Goal: Check status: Check status

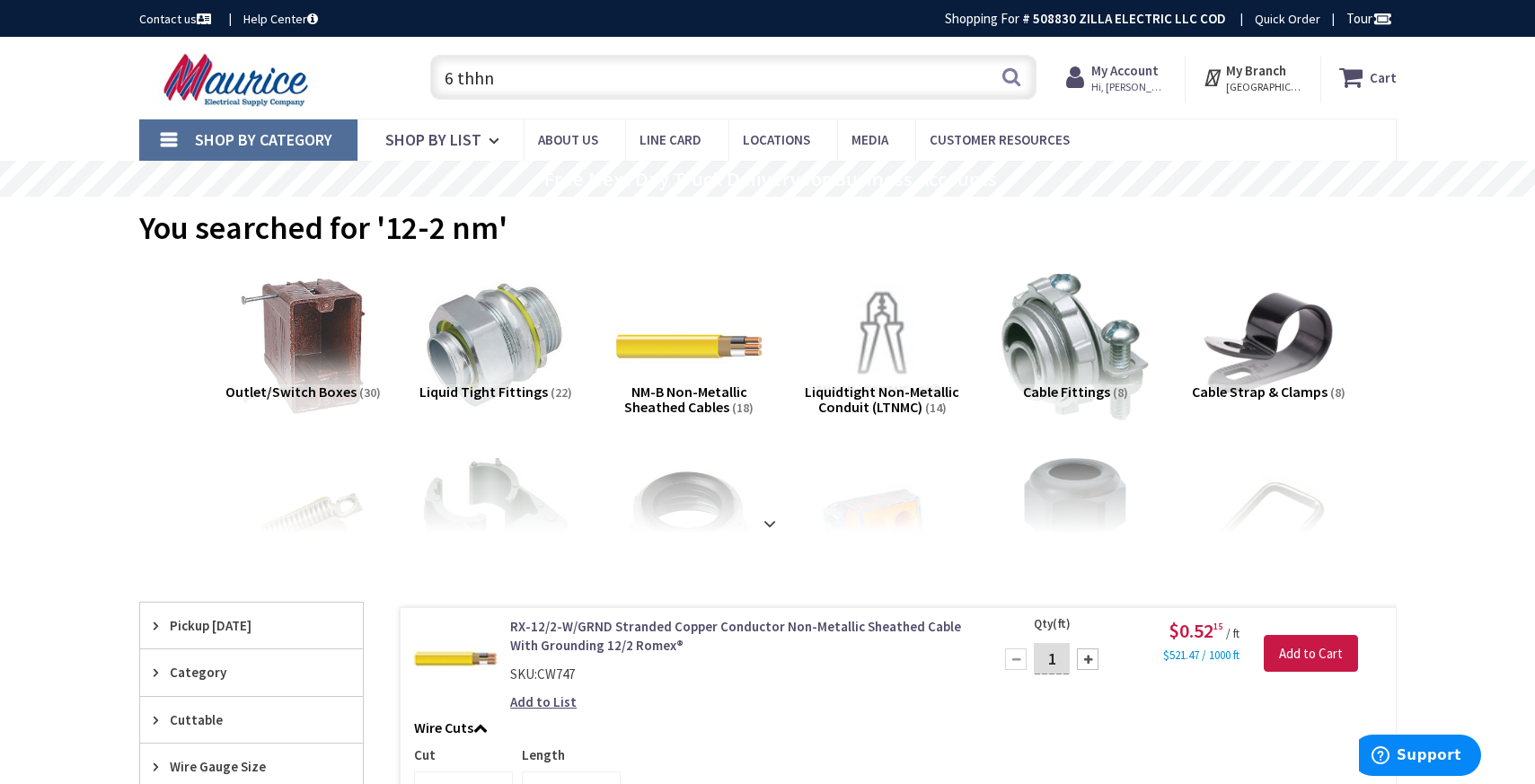
click at [1118, 80] on span "Hi, [PERSON_NAME]" at bounding box center [1129, 88] width 77 height 15
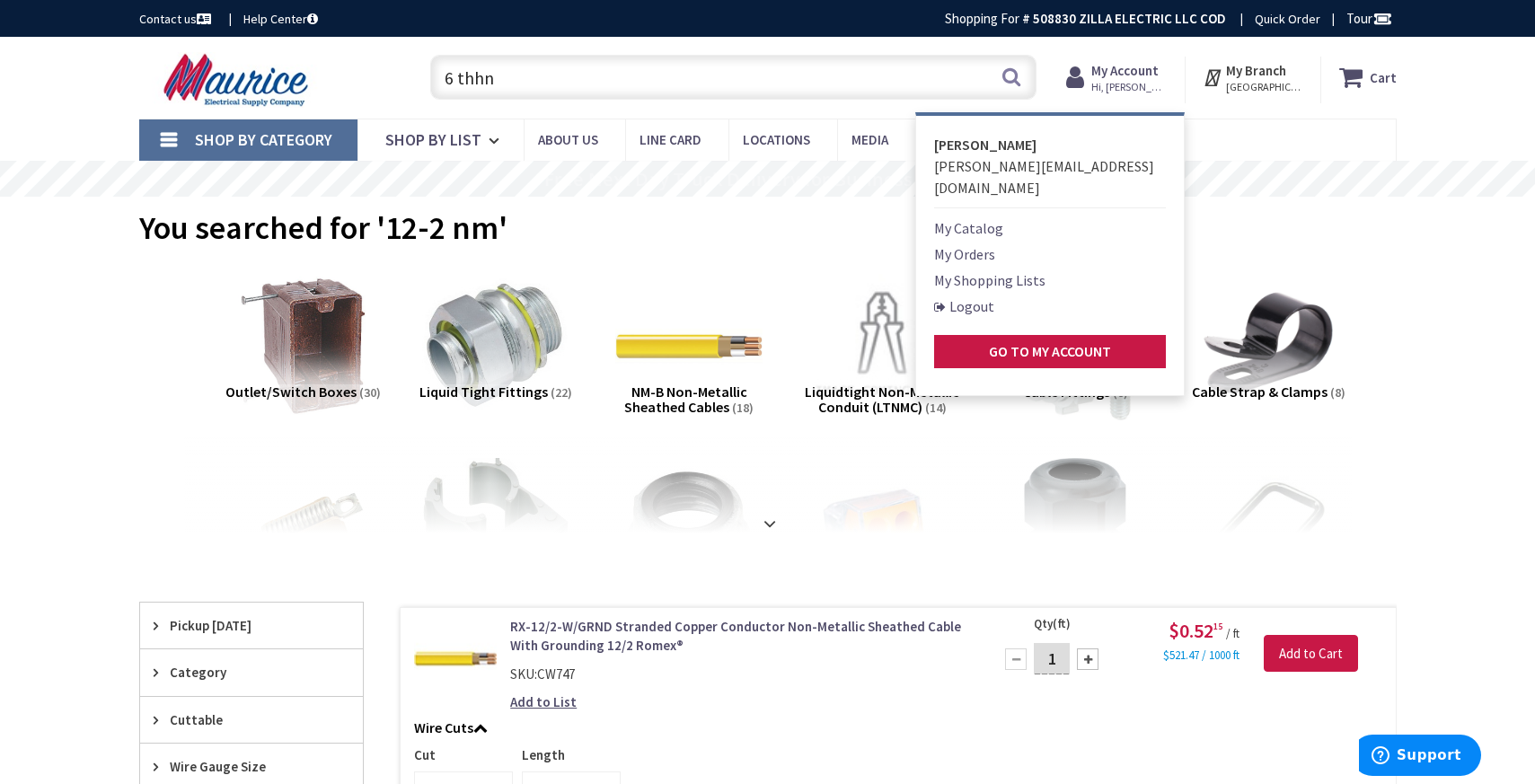
click at [991, 243] on link "My Orders" at bounding box center [964, 253] width 61 height 21
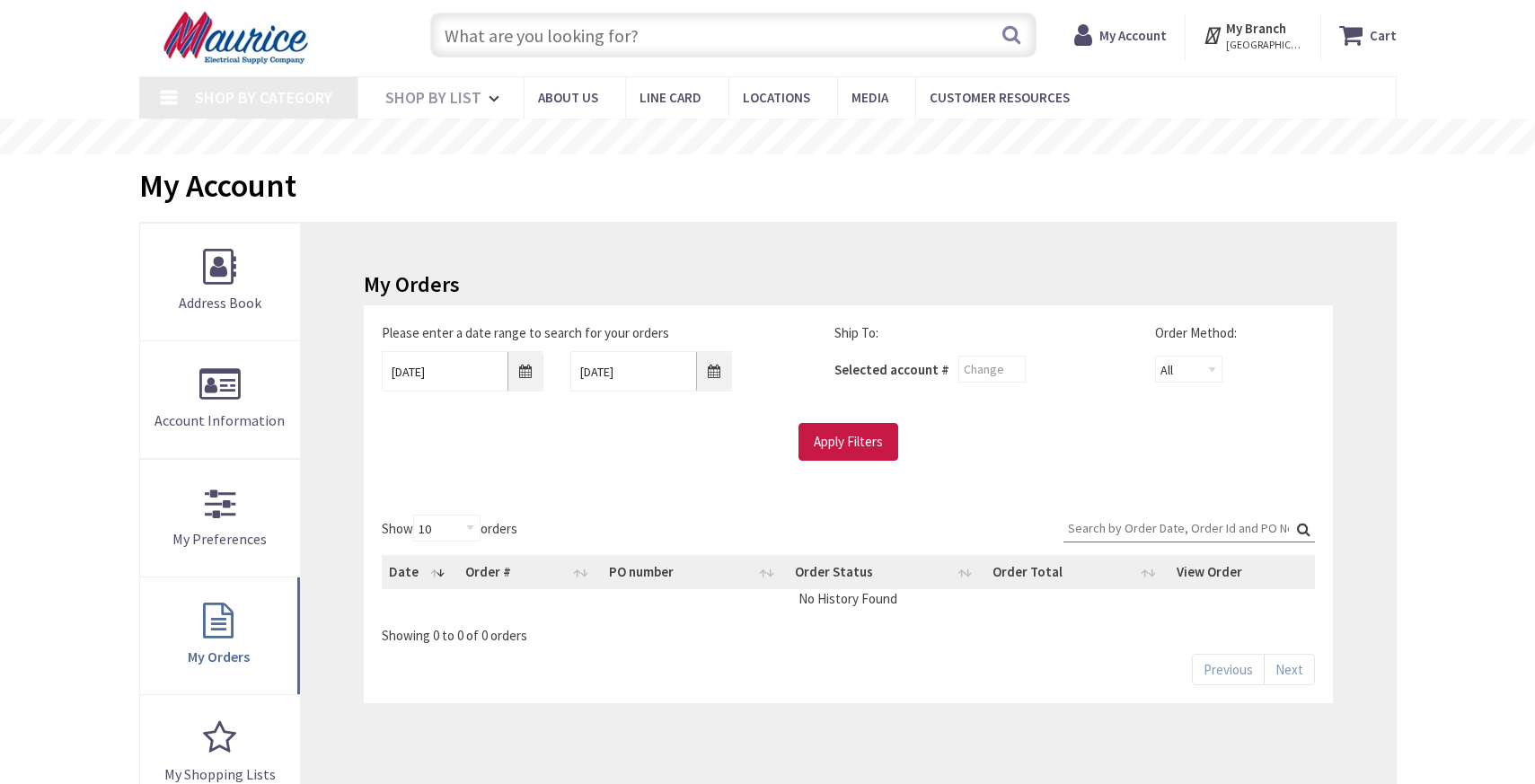
scroll to position [50, 0]
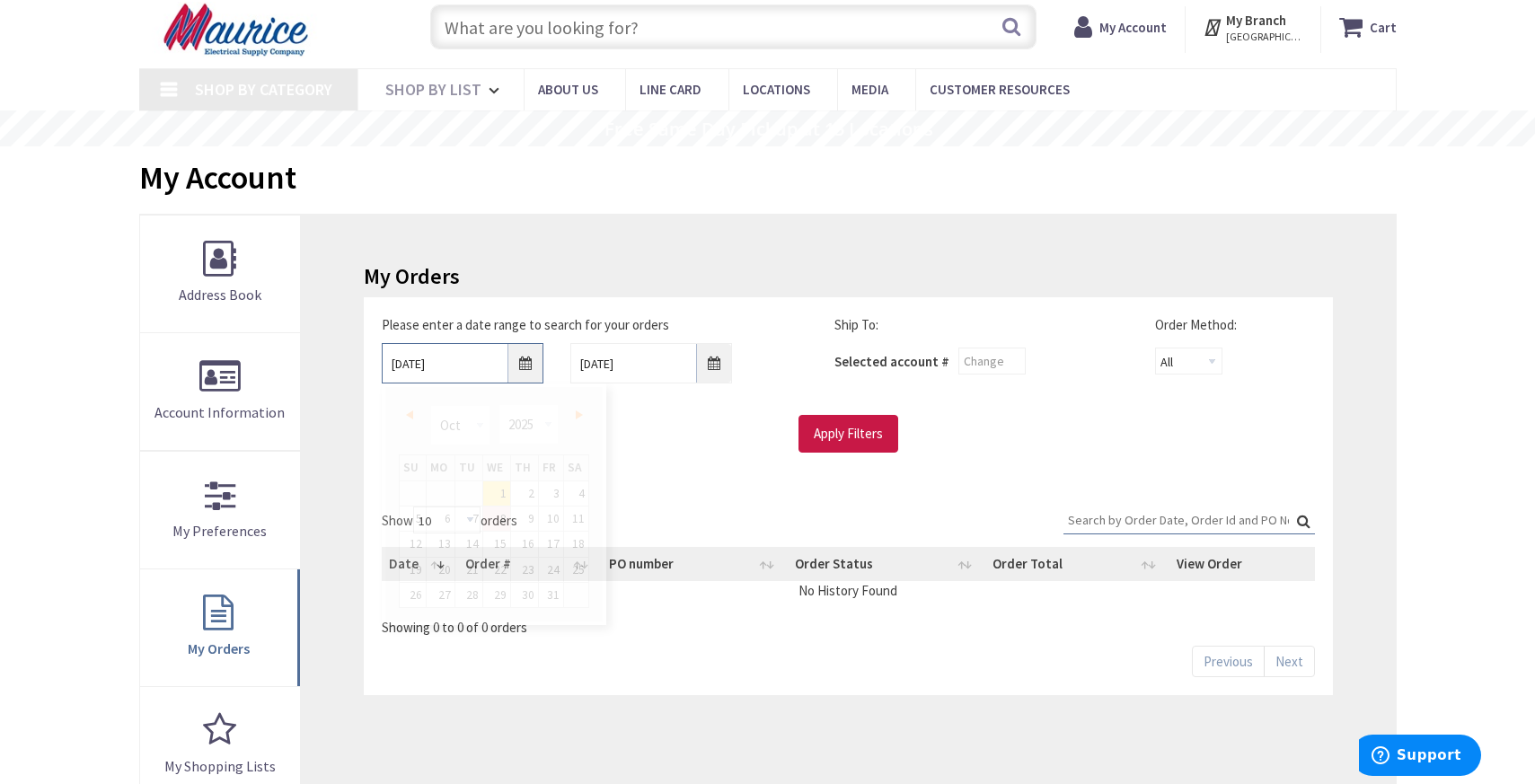
click at [522, 365] on input "[DATE]" at bounding box center [462, 363] width 162 height 41
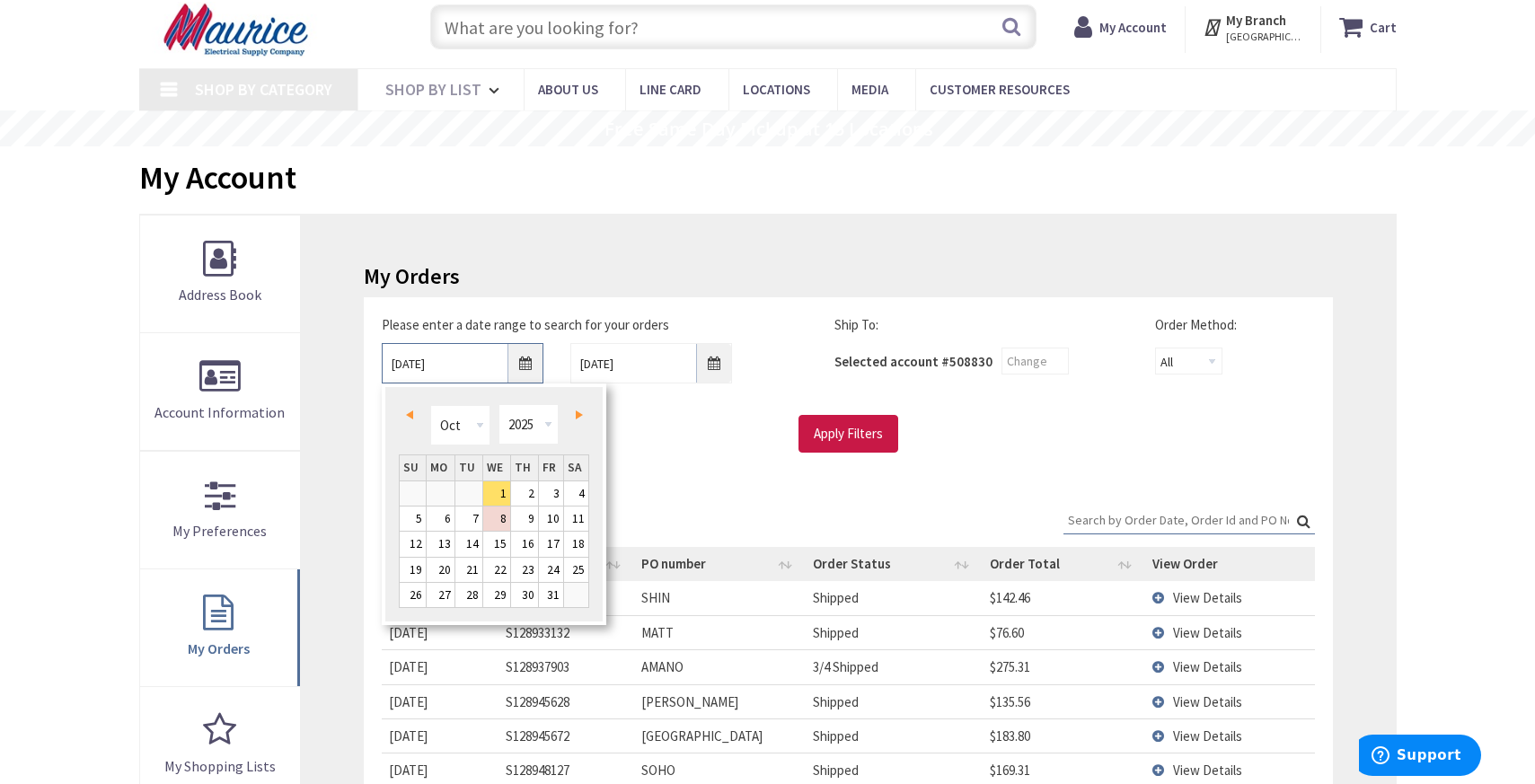
type input "[STREET_ADDRESS]"
click at [403, 418] on link "Prev" at bounding box center [413, 415] width 24 height 24
click at [652, 405] on div "Please enter a date range to search for your orders [DATE] [DATE] Ship To: Sele…" at bounding box center [848, 383] width 959 height 138
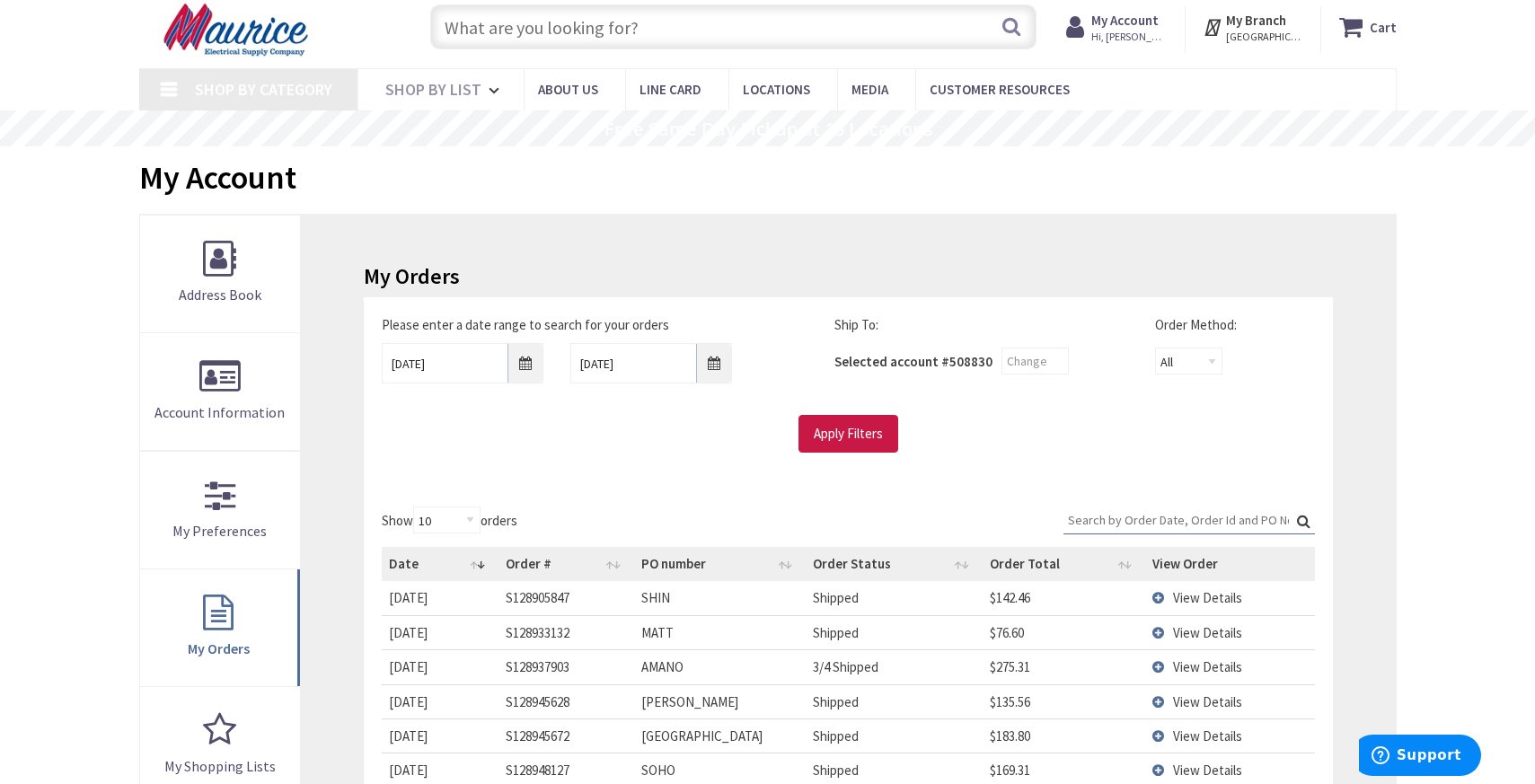
scroll to position [0, 0]
click at [519, 364] on input "[DATE]" at bounding box center [462, 363] width 162 height 41
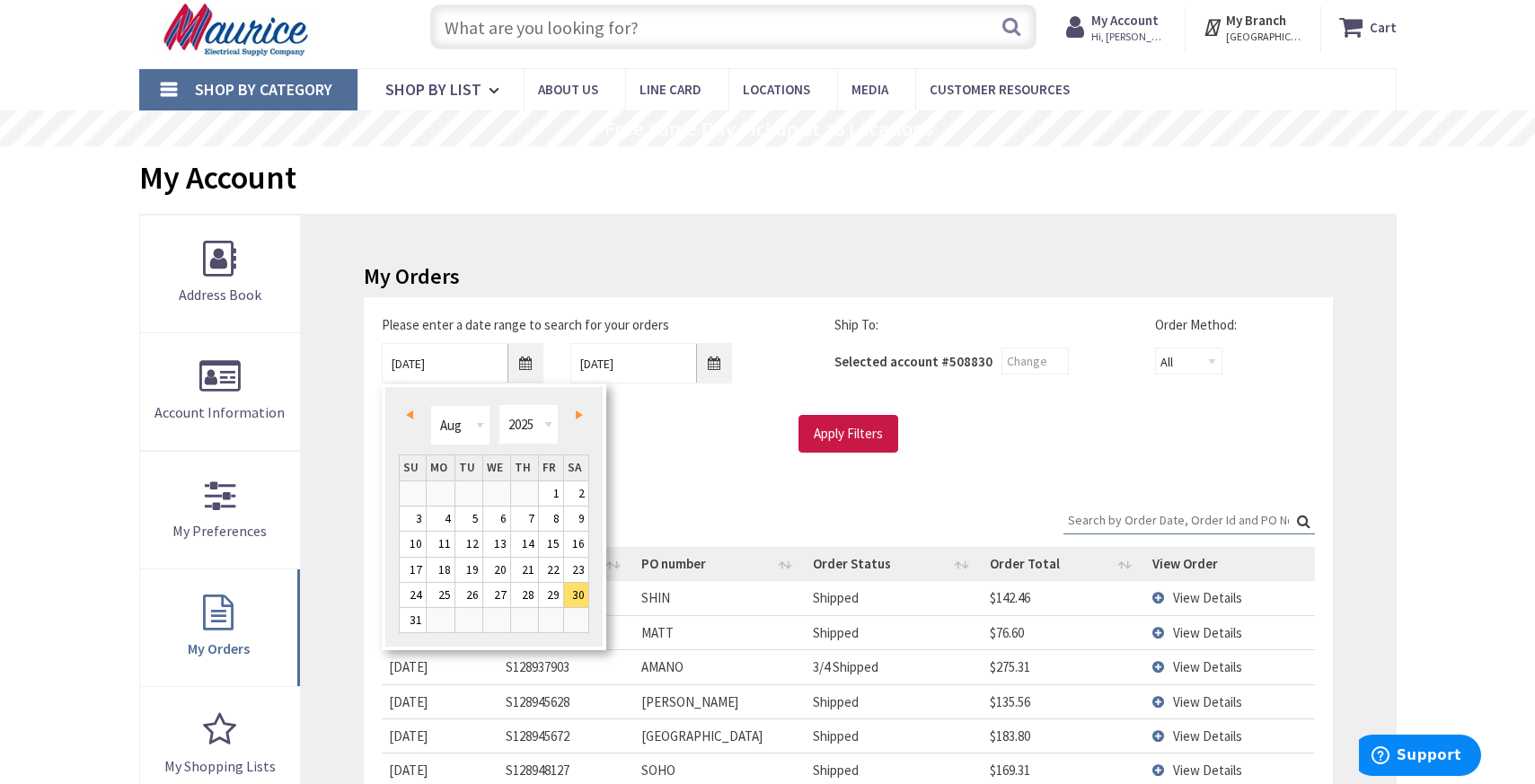
click at [574, 409] on link "Next" at bounding box center [575, 415] width 24 height 24
click at [450, 490] on link "1" at bounding box center [441, 493] width 28 height 24
type input "09/01/2025"
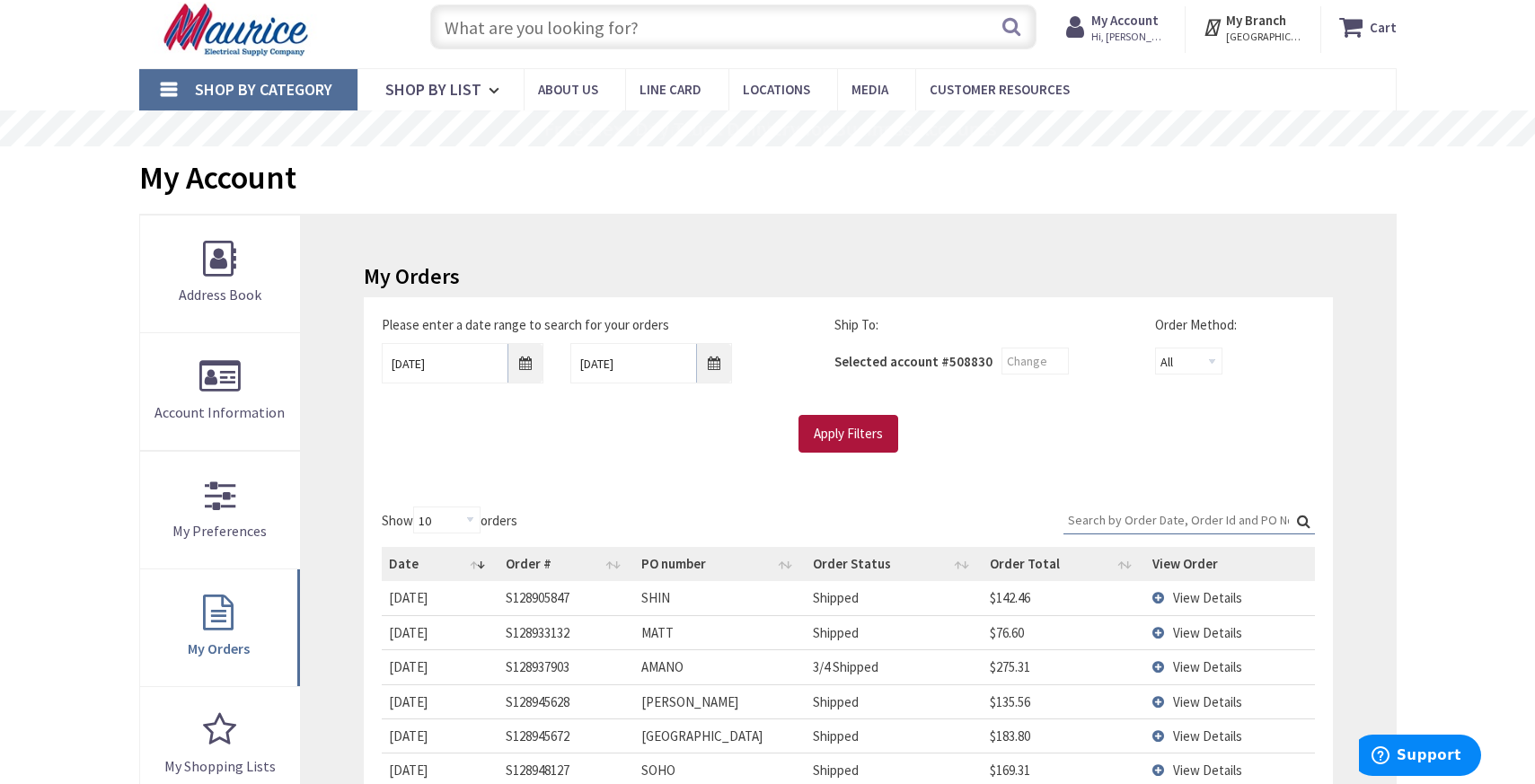
click at [842, 434] on input "Apply Filters" at bounding box center [848, 433] width 100 height 38
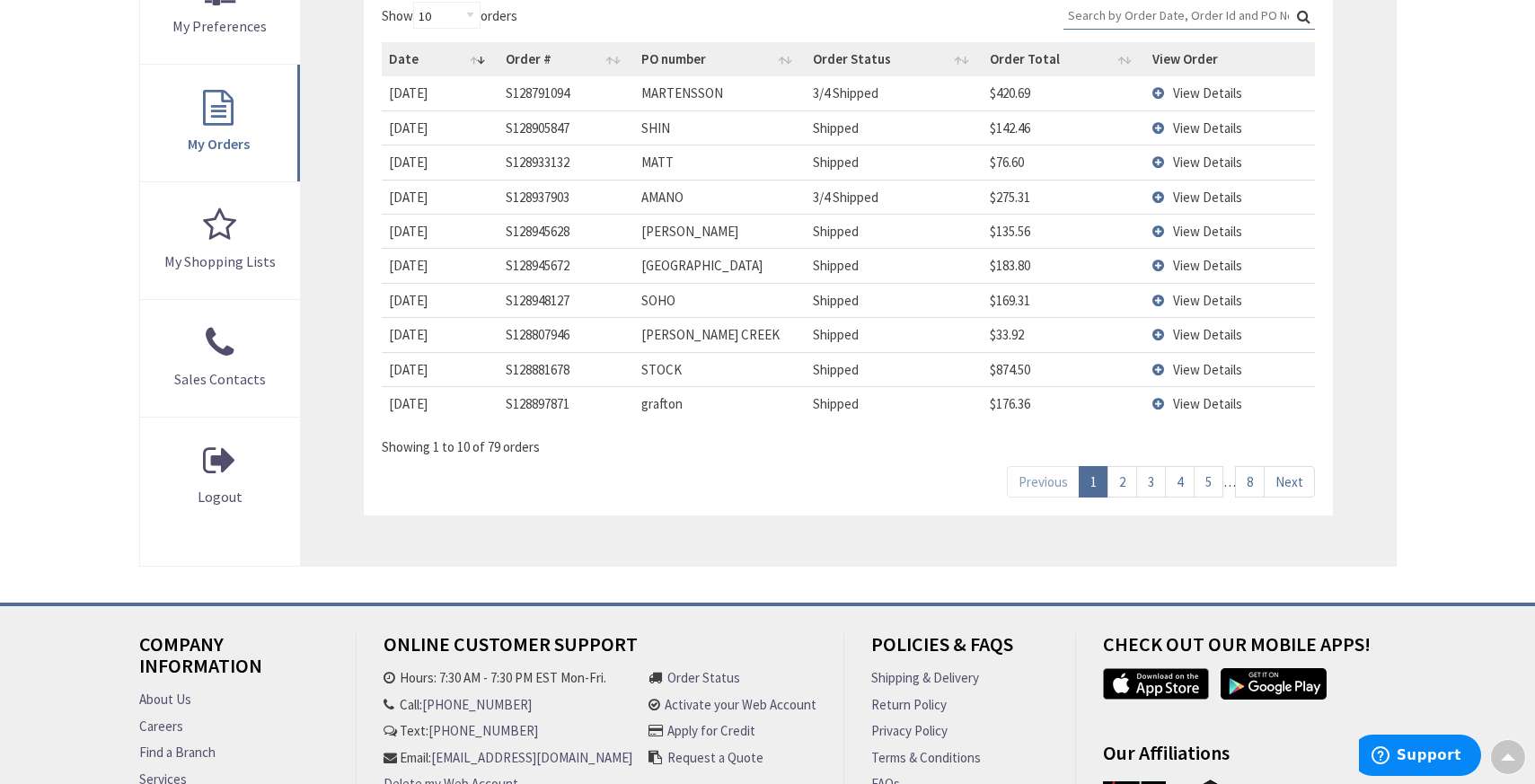
scroll to position [560, 0]
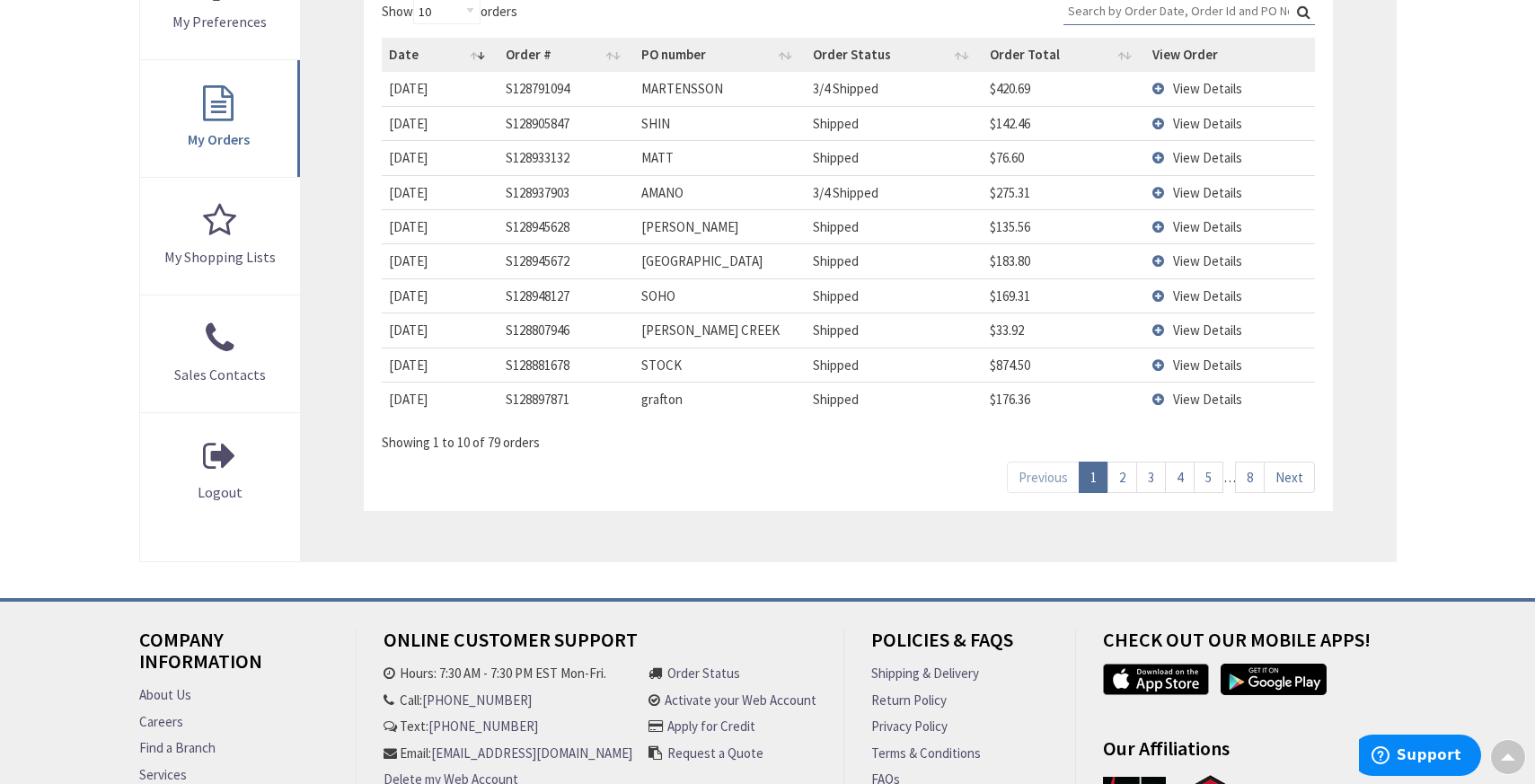
click at [1127, 475] on link "2" at bounding box center [1122, 477] width 30 height 31
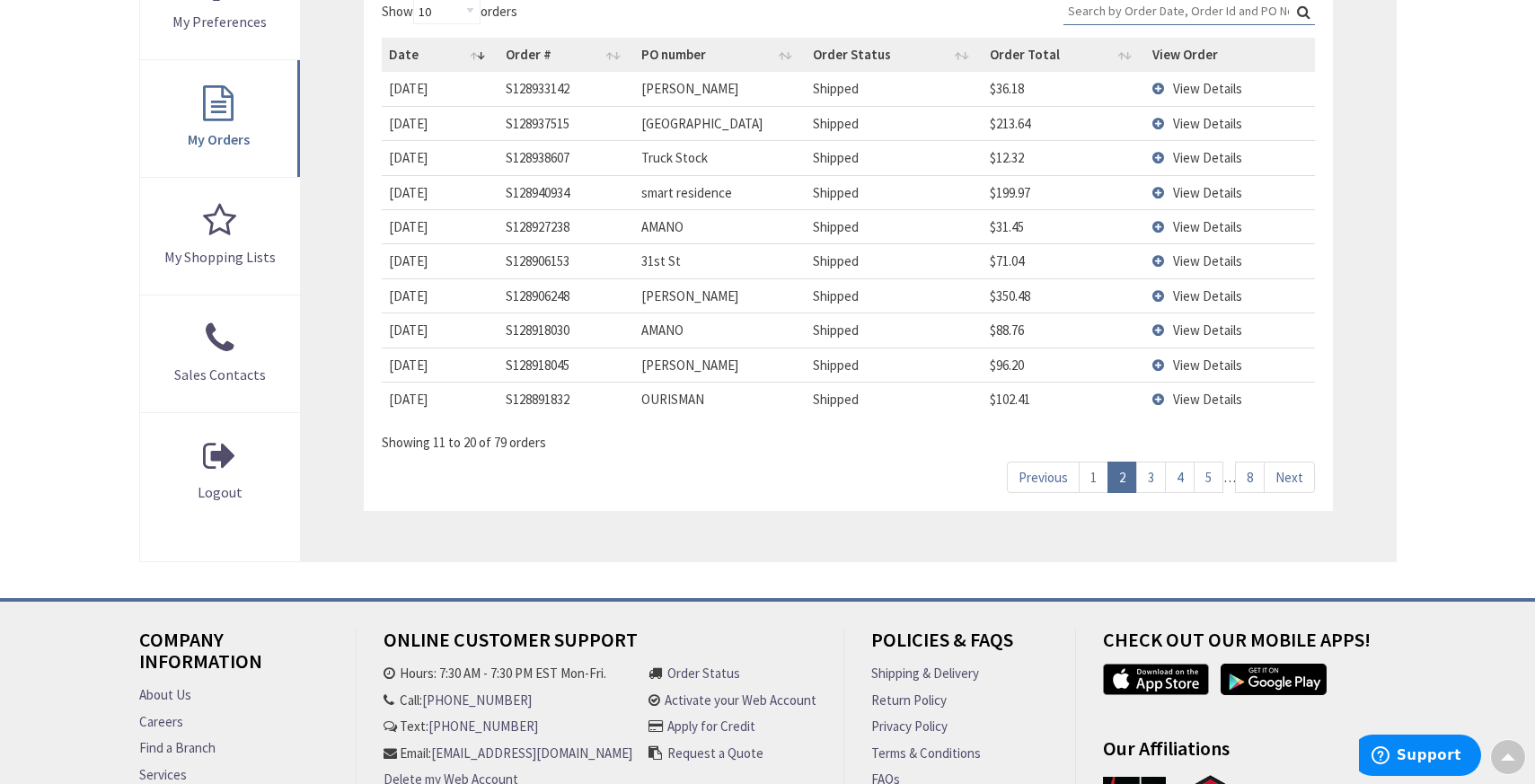
click at [1155, 484] on link "3" at bounding box center [1151, 477] width 30 height 31
click at [1194, 479] on link "5" at bounding box center [1208, 477] width 30 height 31
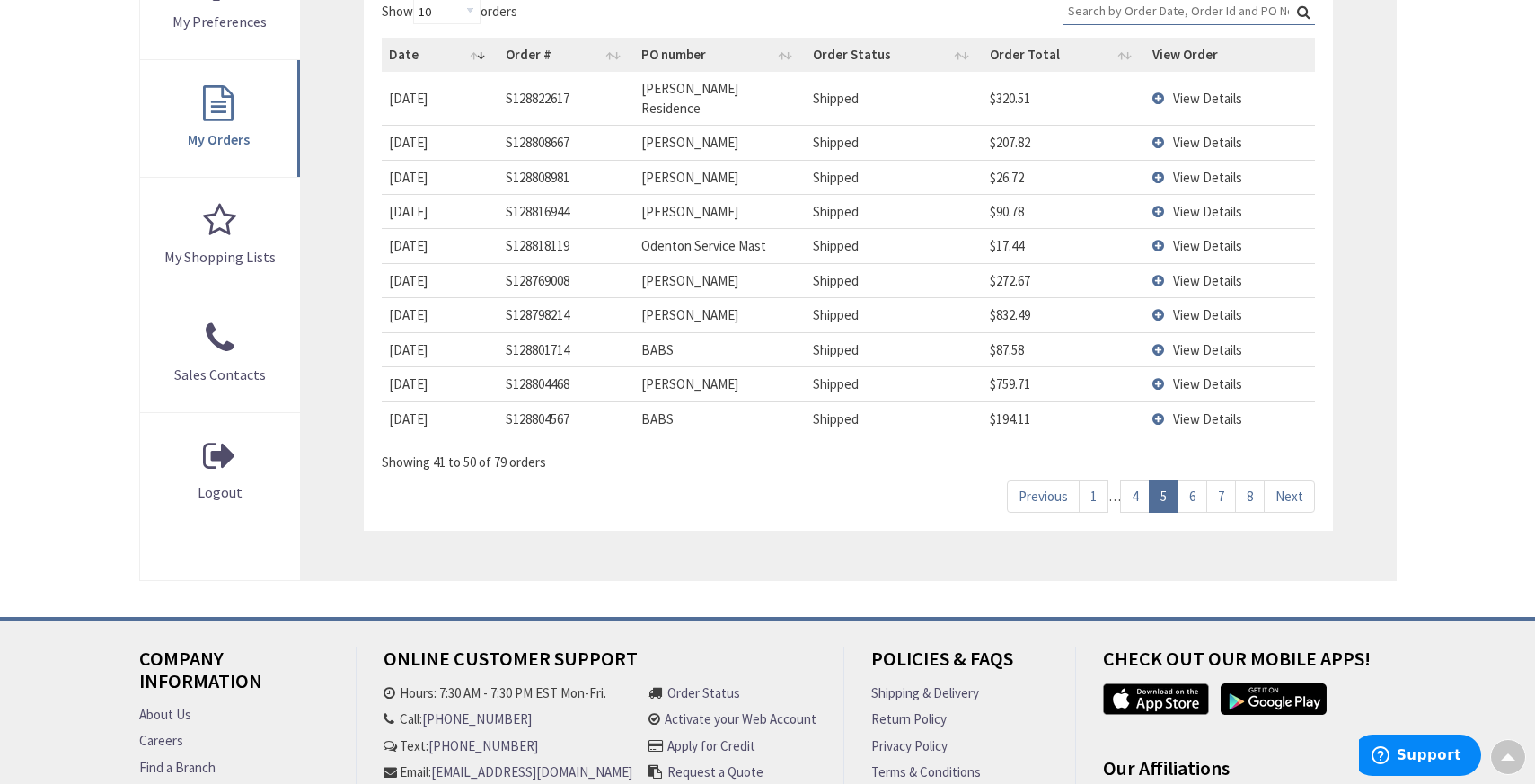
click at [1197, 480] on link "6" at bounding box center [1192, 496] width 30 height 31
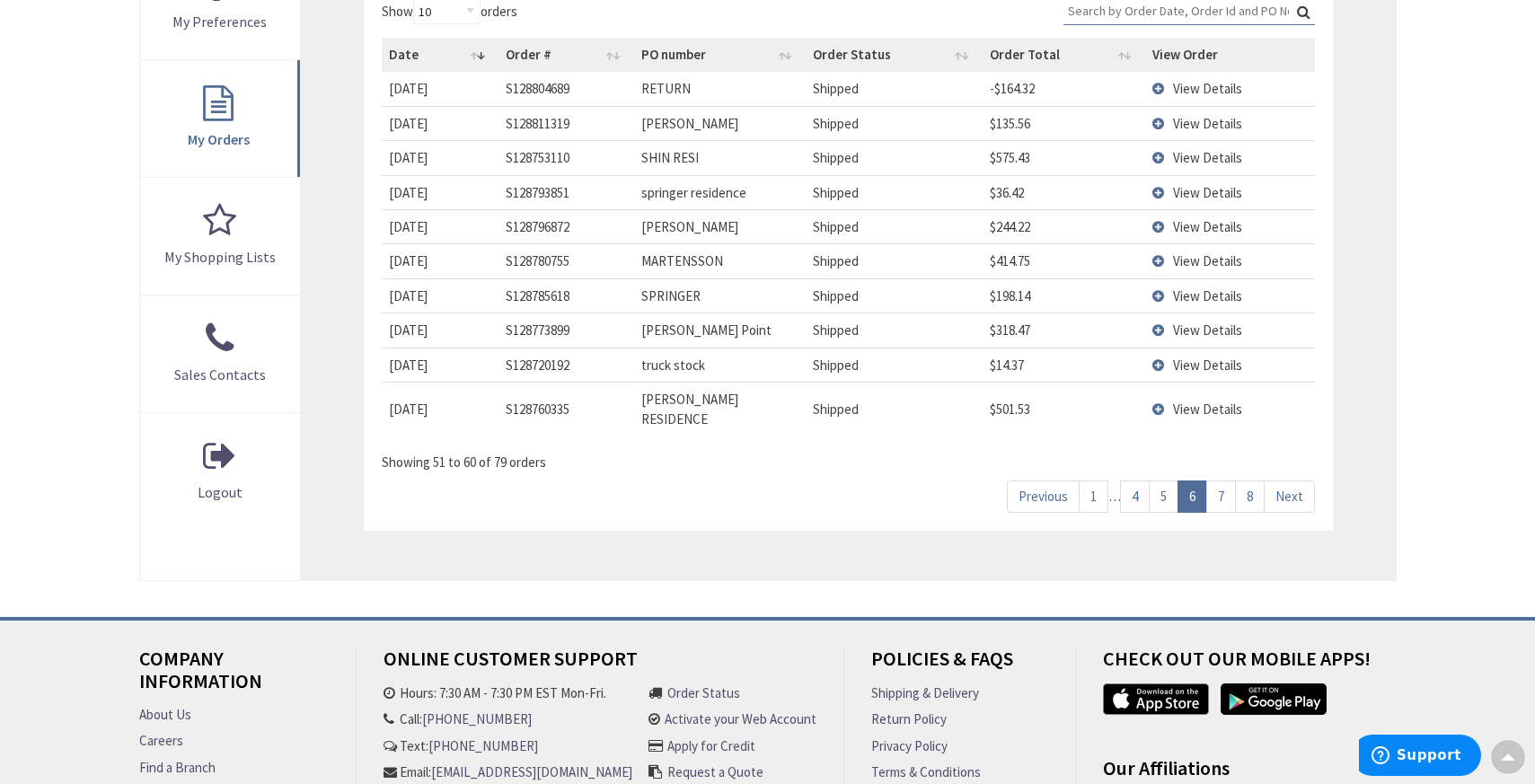
click at [1218, 481] on link "7" at bounding box center [1221, 496] width 30 height 31
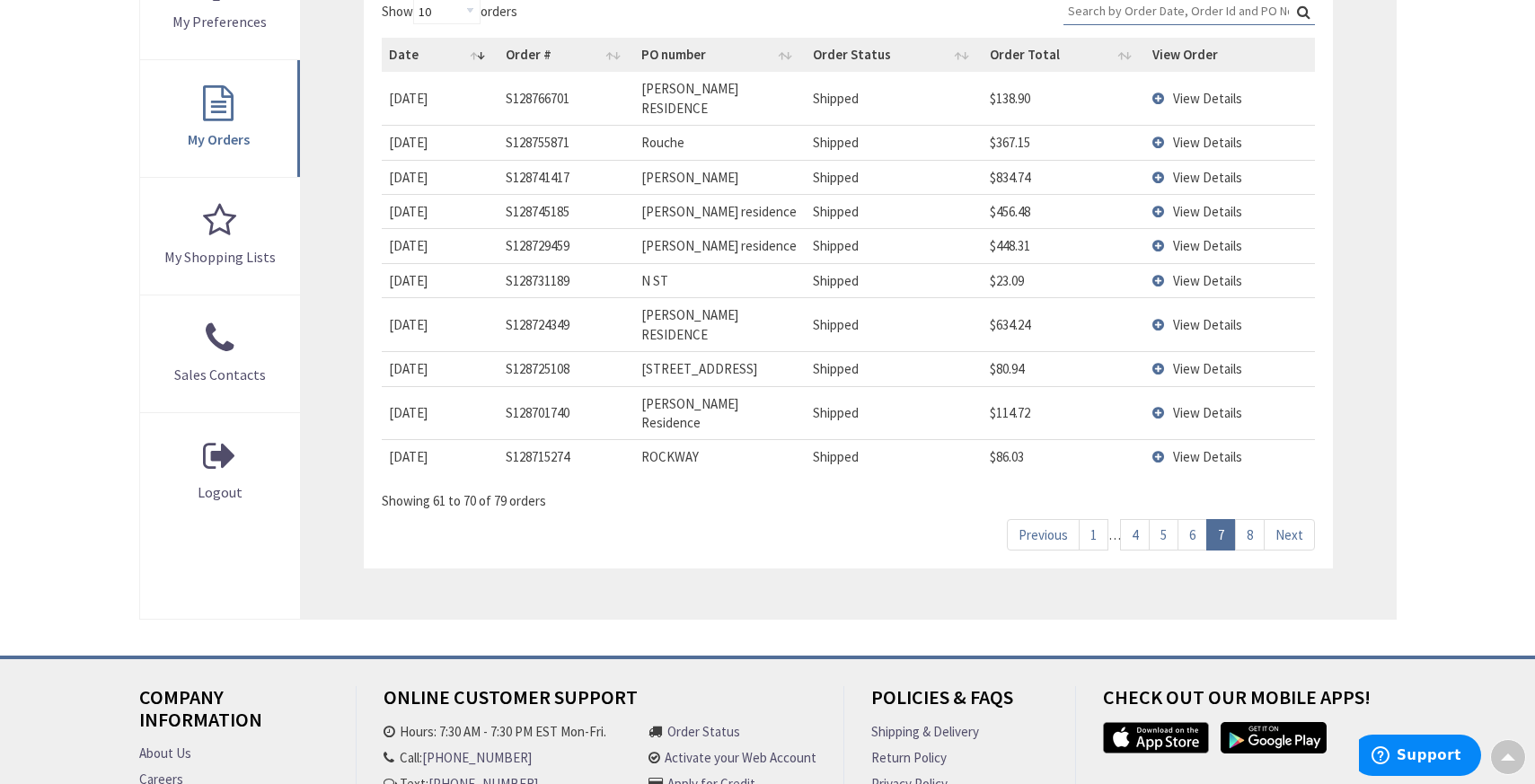
click at [1252, 519] on link "8" at bounding box center [1250, 535] width 30 height 31
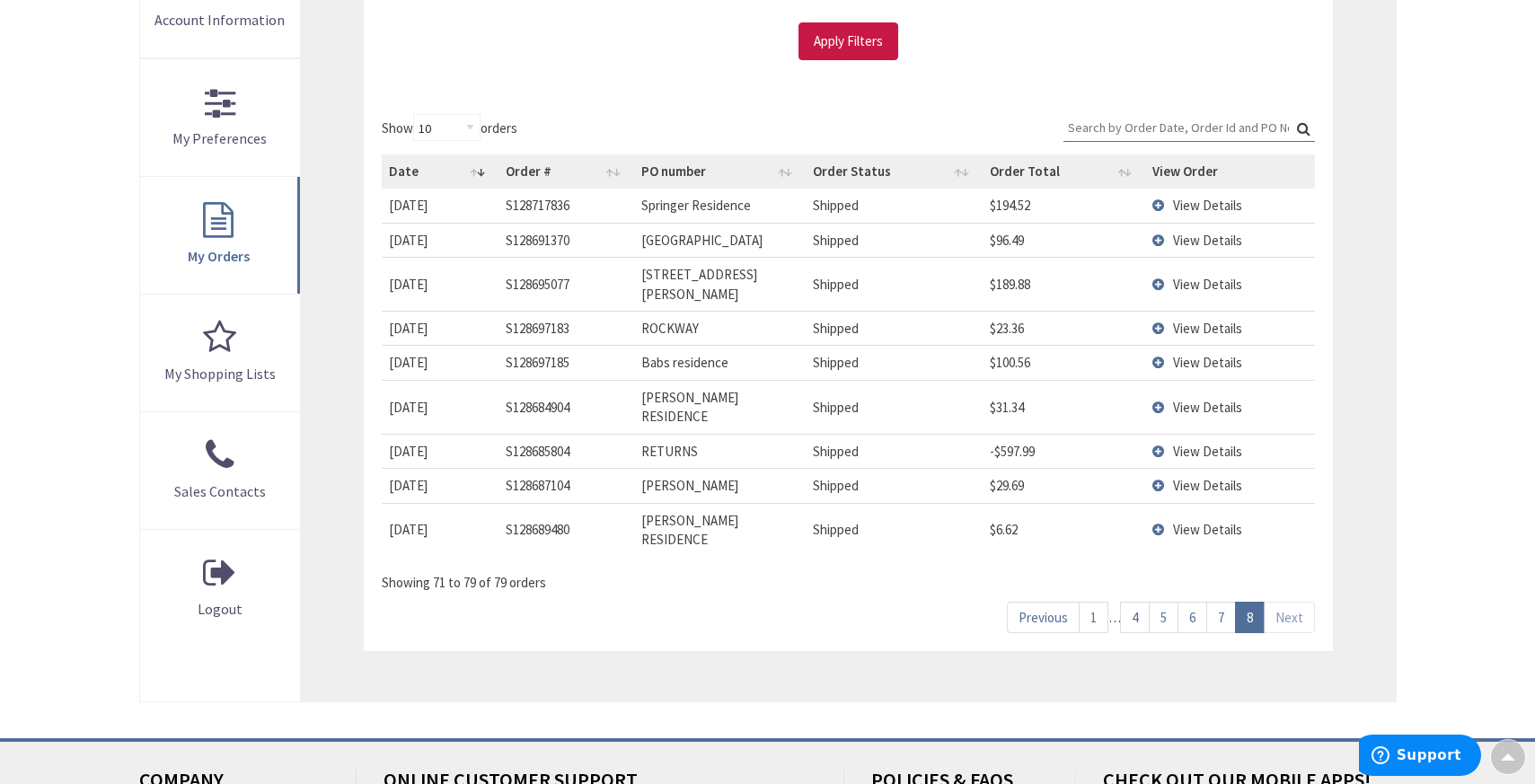
scroll to position [441, 0]
click at [1156, 602] on link "5" at bounding box center [1164, 618] width 30 height 31
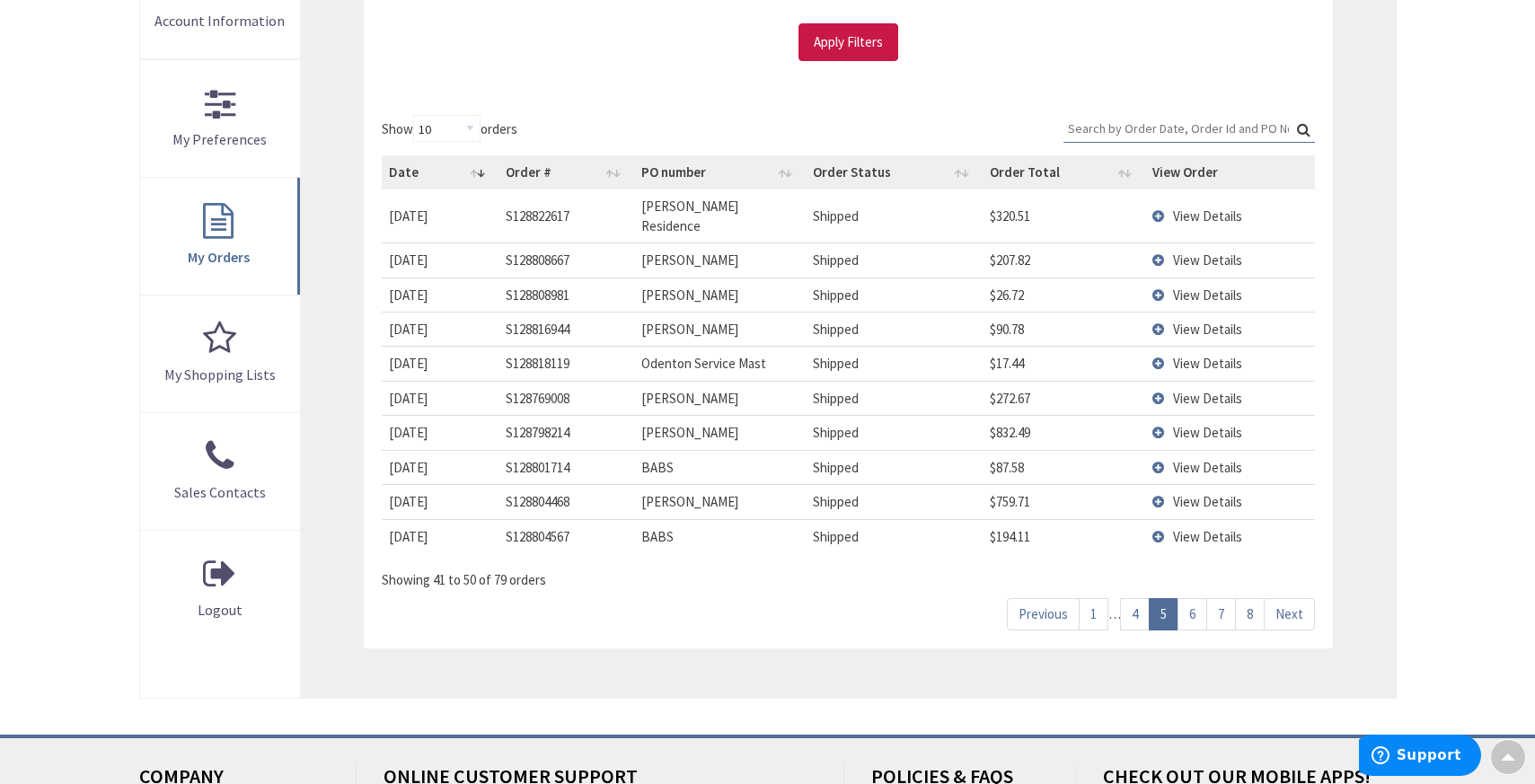
click at [1137, 598] on link "4" at bounding box center [1134, 614] width 30 height 31
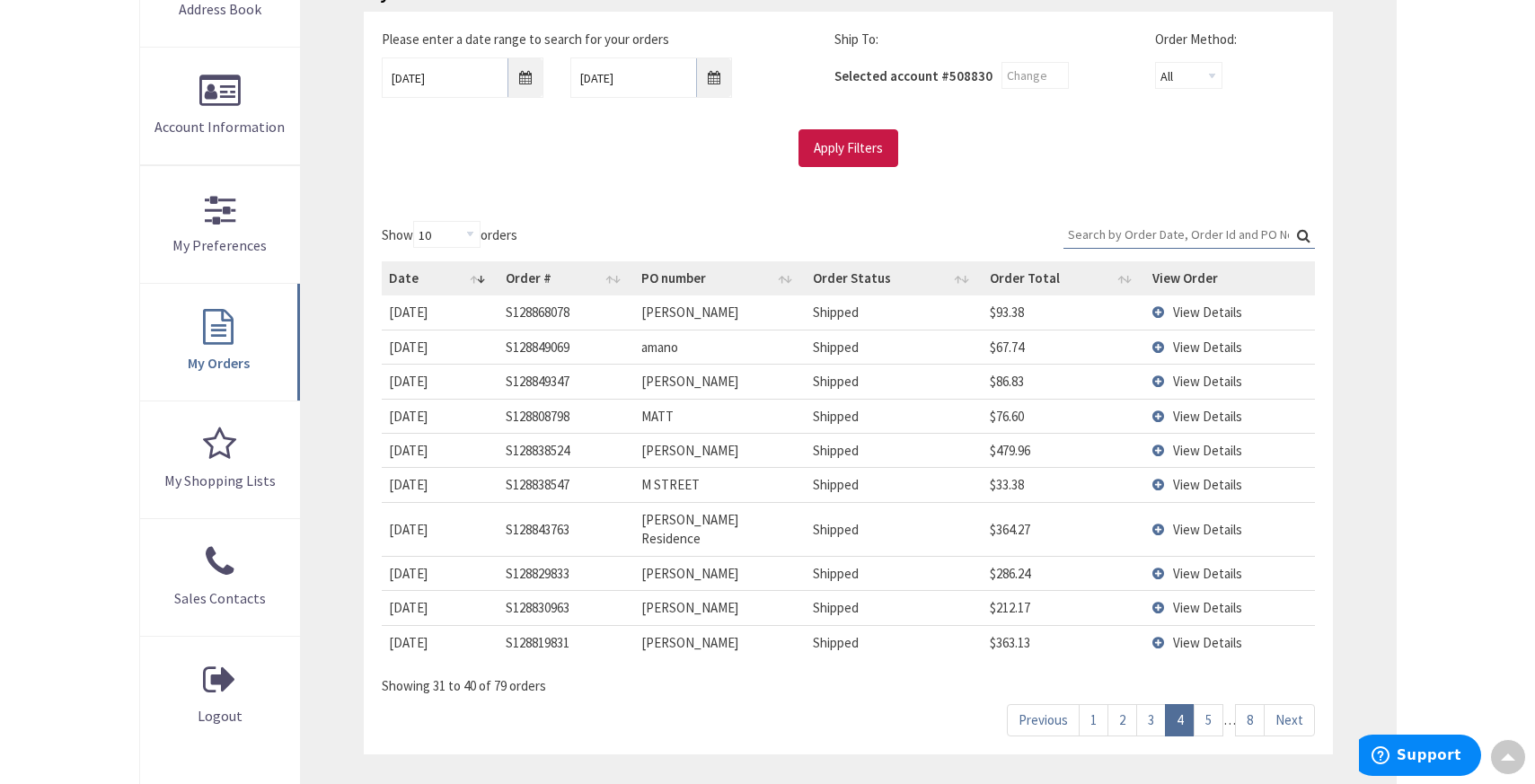
scroll to position [367, 0]
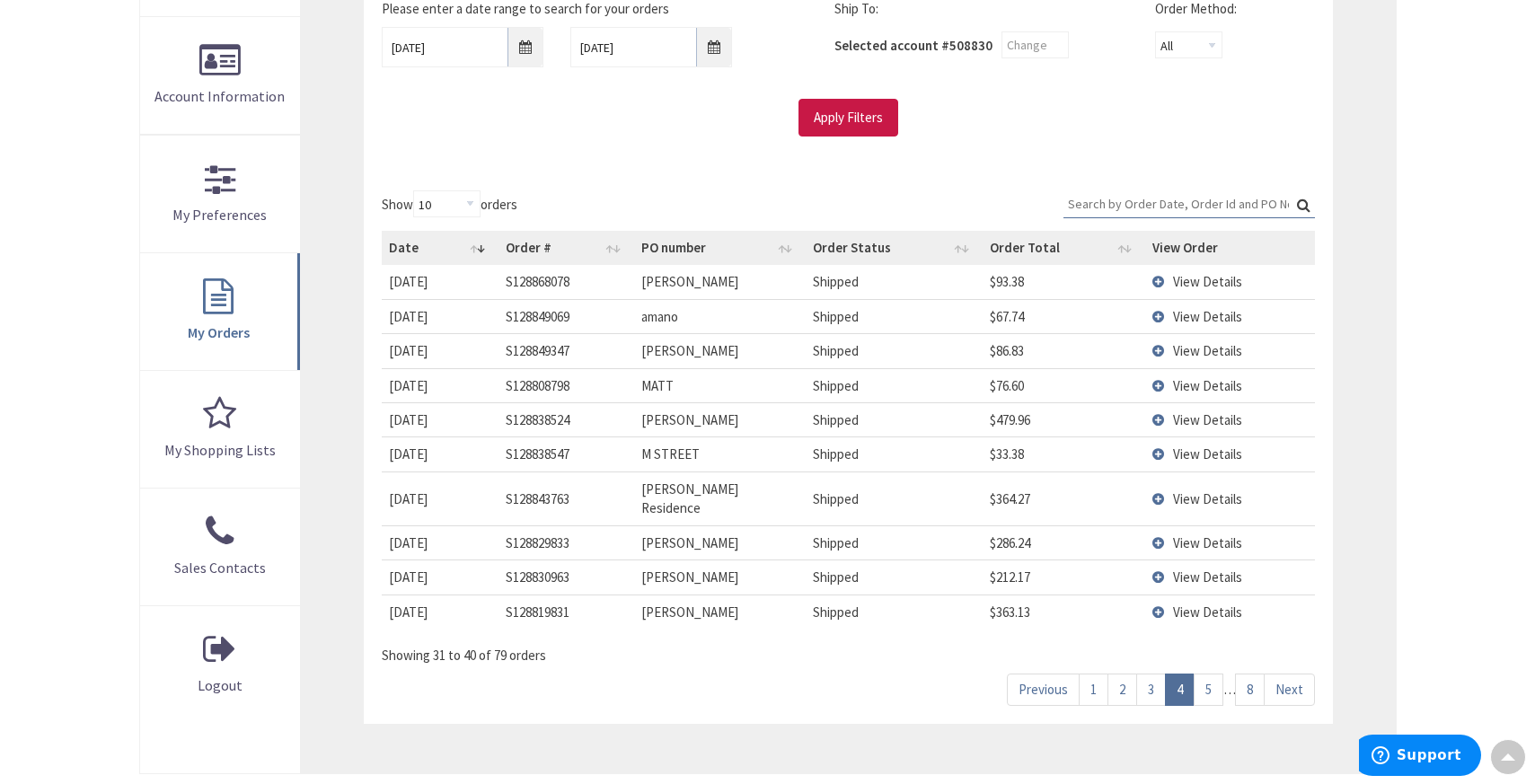
click at [1155, 673] on link "3" at bounding box center [1151, 689] width 30 height 31
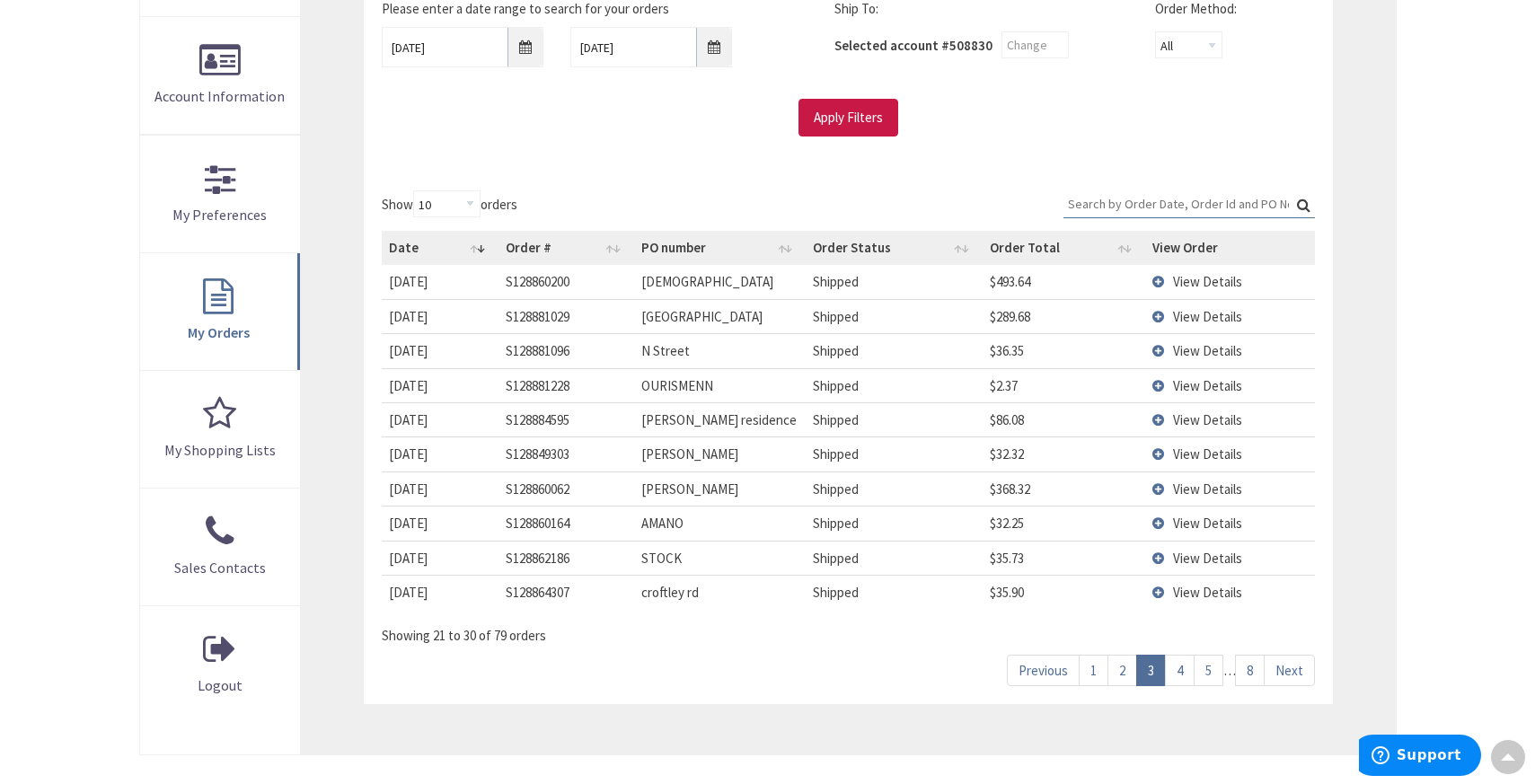
click at [1122, 674] on link "2" at bounding box center [1122, 670] width 30 height 31
click at [1154, 674] on link "3" at bounding box center [1151, 670] width 30 height 31
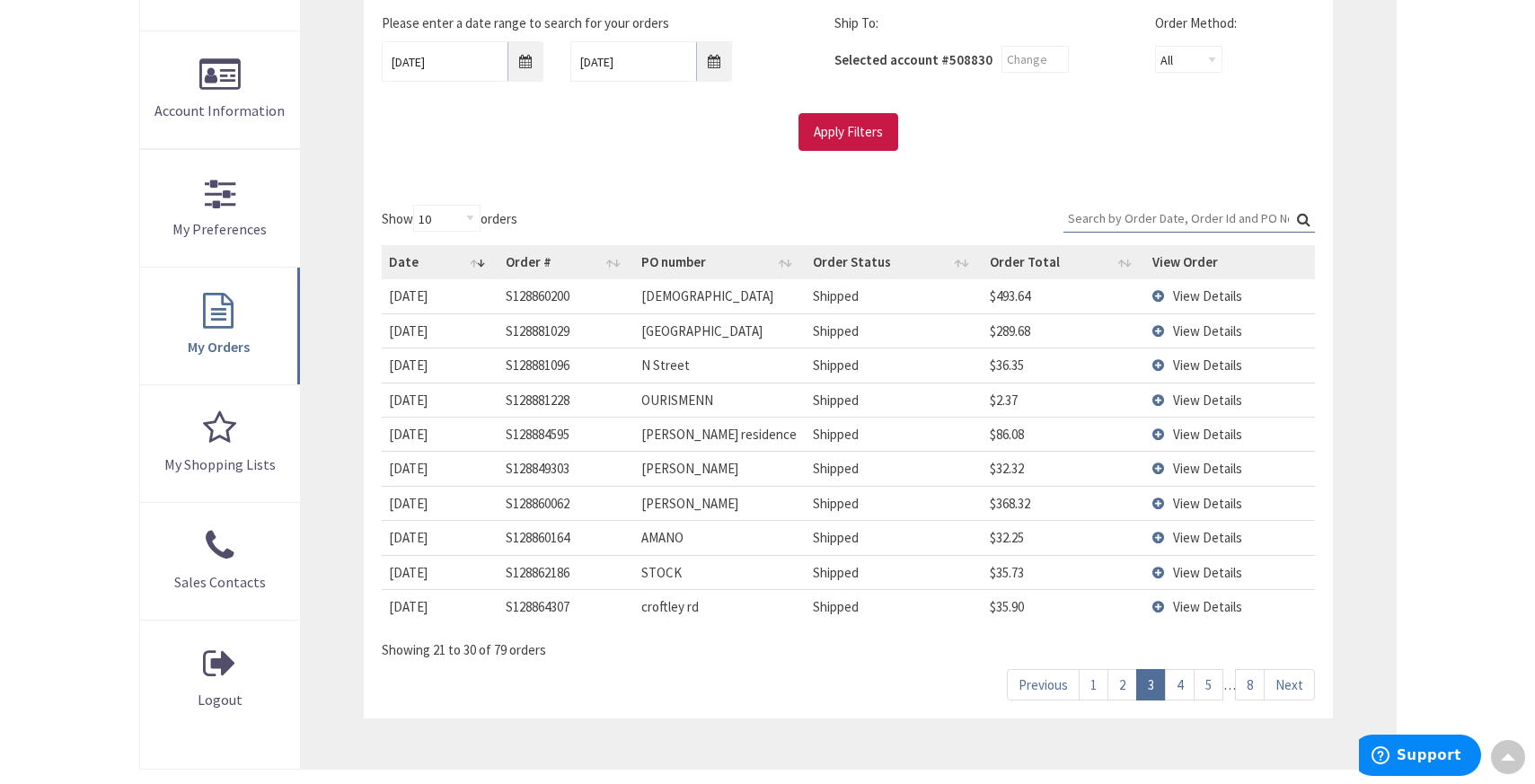
scroll to position [339, 0]
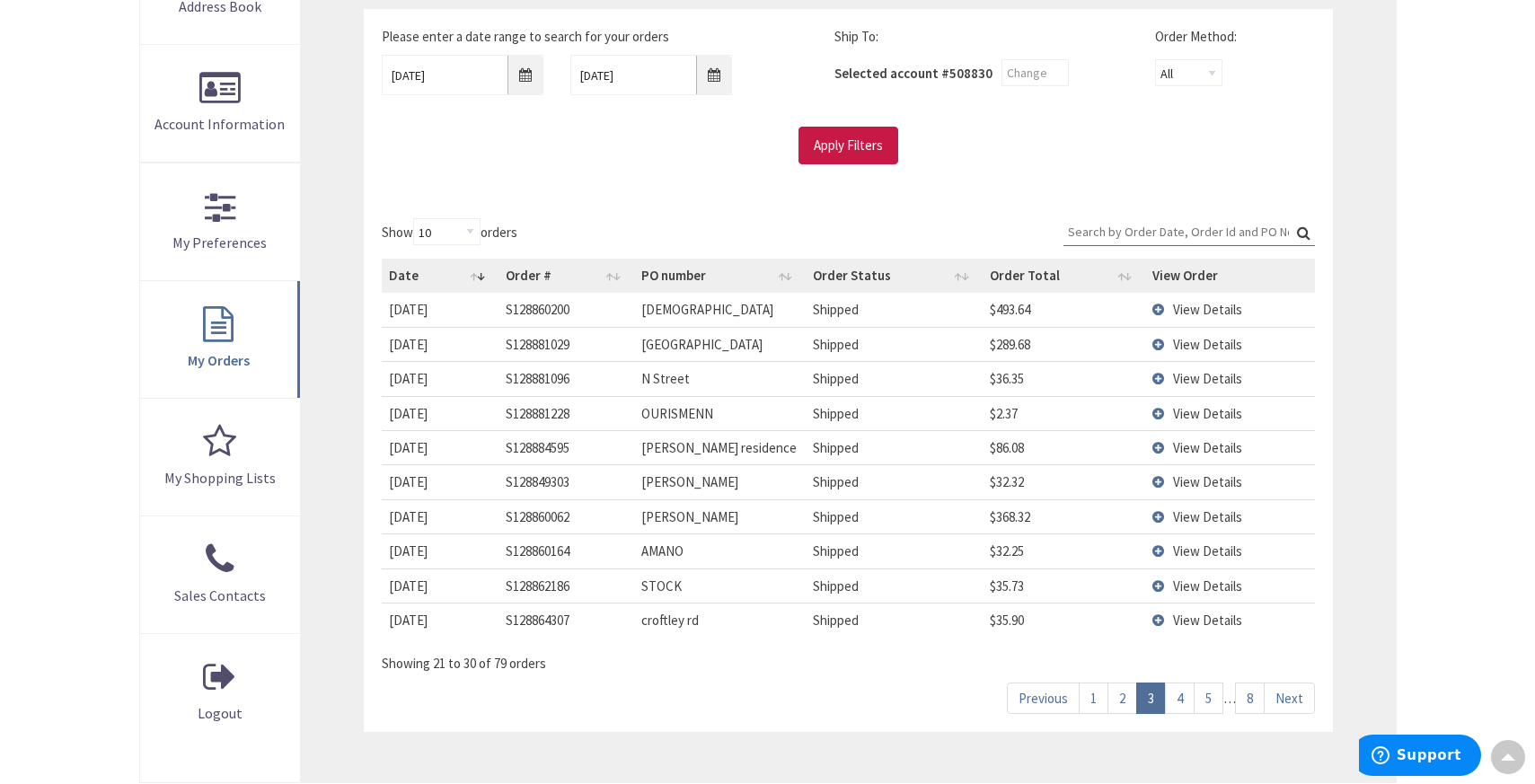
click at [55, 300] on div "Skip to Content Toggle Nav Search Cart My Cart Close" at bounding box center [768, 430] width 1535 height 1465
